Goal: Task Accomplishment & Management: Manage account settings

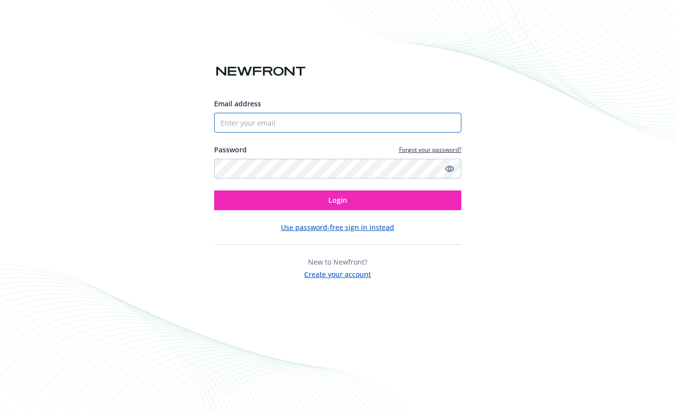
click at [259, 122] on input "Email address" at bounding box center [337, 123] width 247 height 20
click at [270, 125] on input "Email address" at bounding box center [337, 123] width 247 height 20
click at [0, 411] on com-1password-button at bounding box center [0, 412] width 0 height 0
click at [271, 120] on input "Email address" at bounding box center [337, 123] width 247 height 20
type input "[EMAIL_ADDRESS][DOMAIN_NAME]"
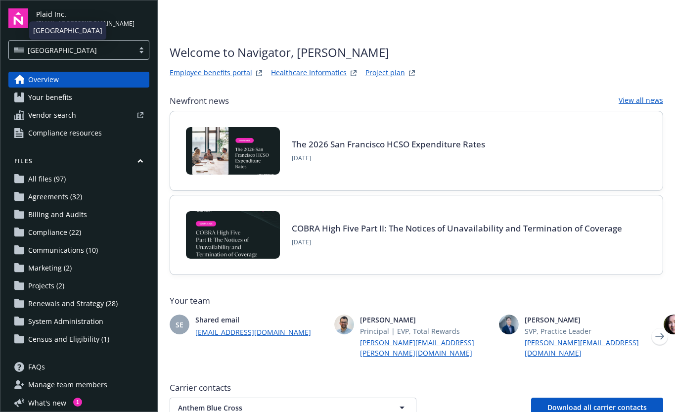
click at [103, 47] on div "[GEOGRAPHIC_DATA]" at bounding box center [71, 50] width 115 height 10
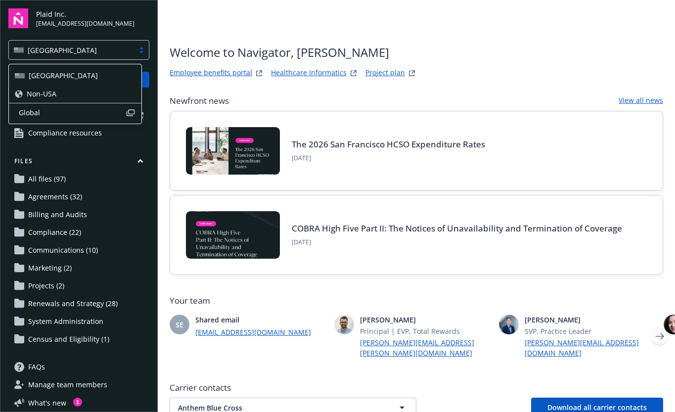
click at [44, 92] on span "Non-USA" at bounding box center [42, 94] width 30 height 10
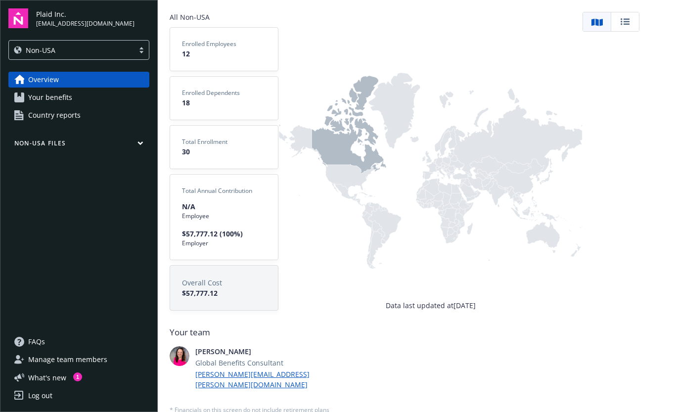
click at [85, 355] on span "Manage team members" at bounding box center [67, 360] width 79 height 16
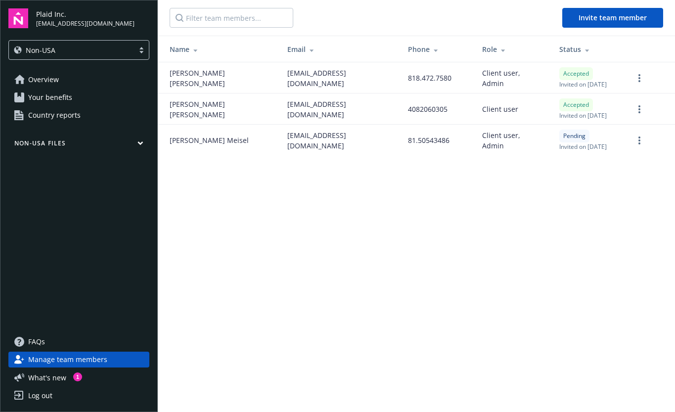
click at [46, 79] on span "Overview" at bounding box center [43, 80] width 31 height 16
